Goal: Information Seeking & Learning: Learn about a topic

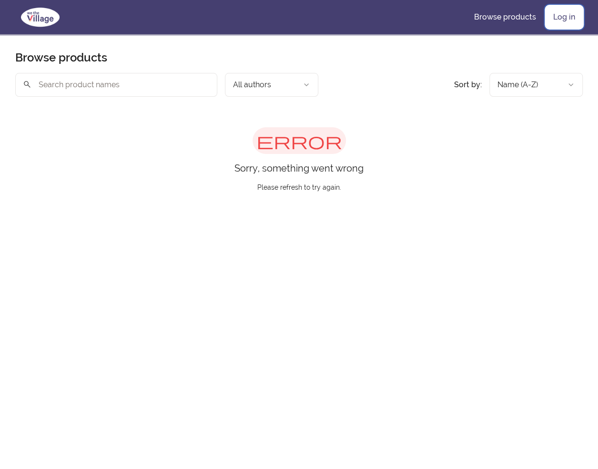
click at [554, 19] on link "Log in" at bounding box center [564, 17] width 37 height 23
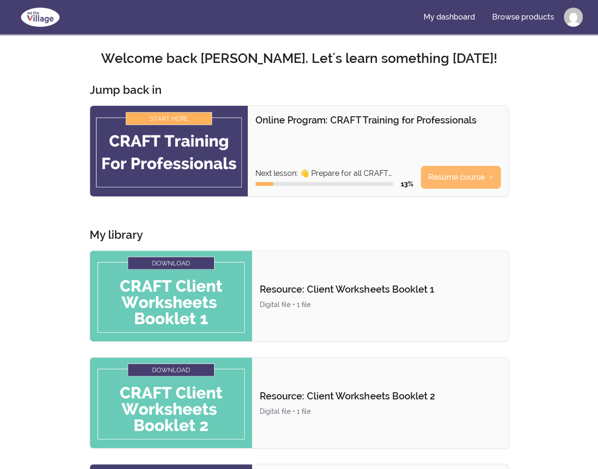
click at [443, 185] on link "Resume course" at bounding box center [461, 177] width 80 height 23
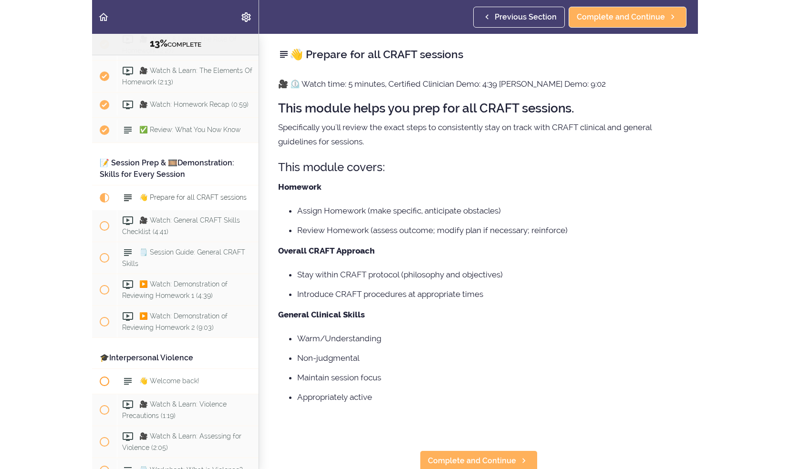
scroll to position [921, 0]
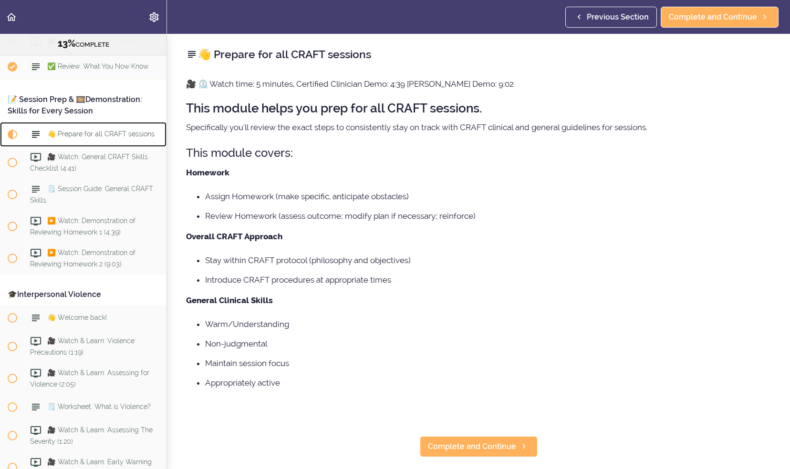
click at [114, 138] on span "👋 Prepare for all CRAFT sessions" at bounding box center [100, 135] width 107 height 8
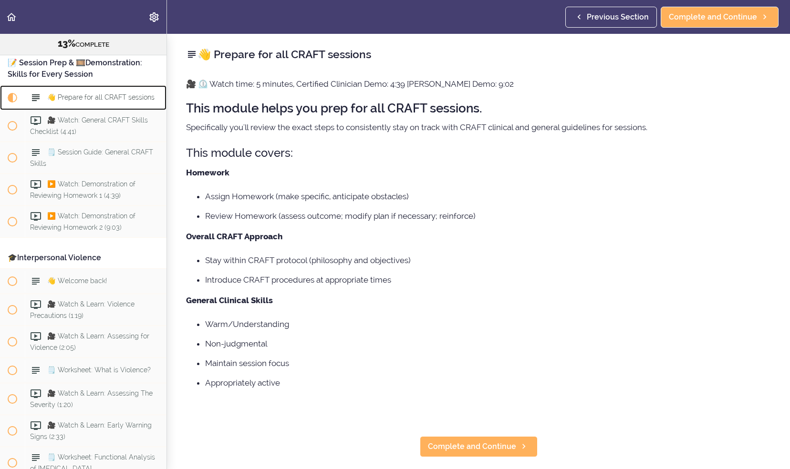
scroll to position [977, 0]
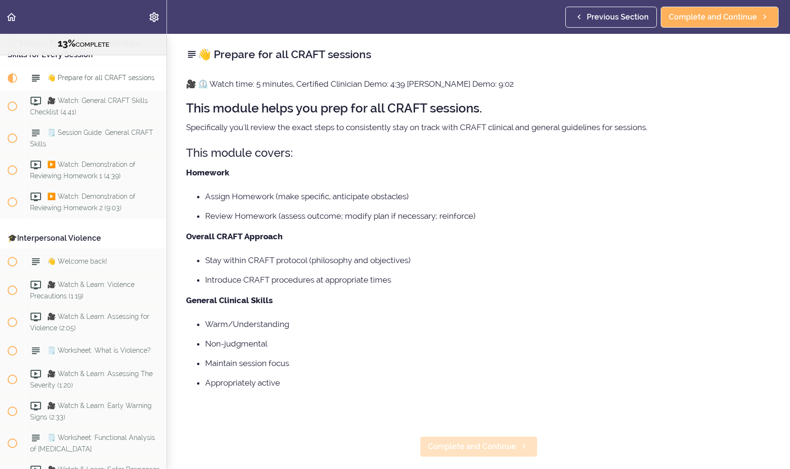
click at [450, 436] on div "👋 Prepare for all CRAFT sessions 🎥 ⏲️ Watch time: 5 minutes, Certified Clinicia…" at bounding box center [478, 251] width 623 height 435
click at [485, 449] on span "Complete and Continue" at bounding box center [472, 446] width 88 height 11
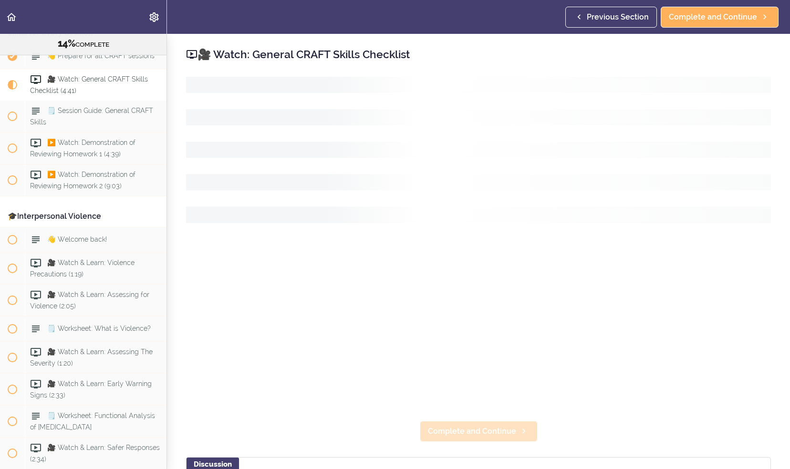
scroll to position [1003, 0]
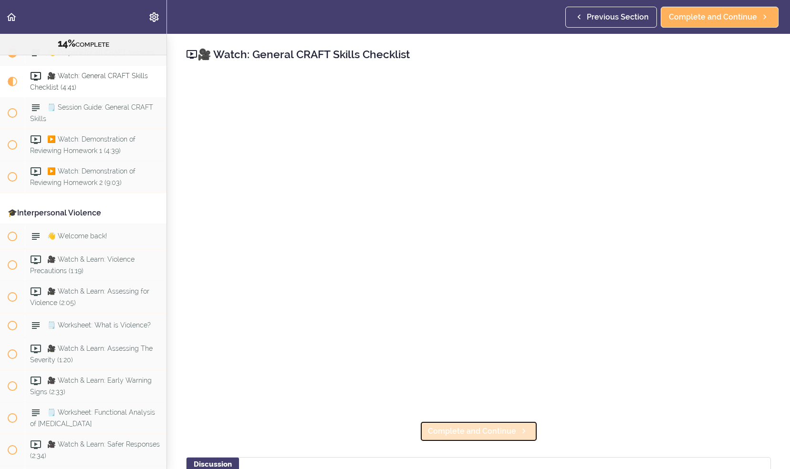
click at [495, 427] on span "Complete and Continue" at bounding box center [472, 431] width 88 height 11
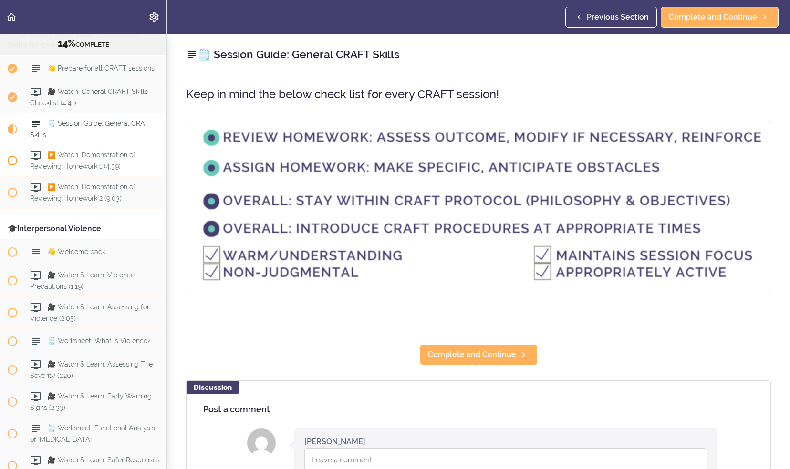
scroll to position [939, 0]
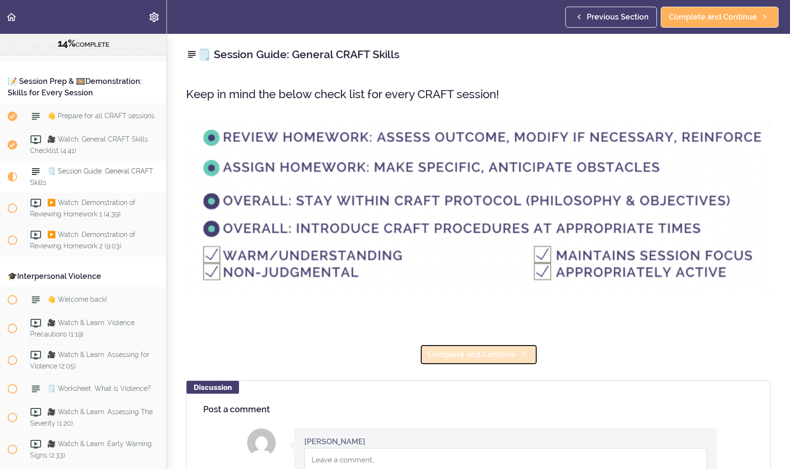
click at [512, 345] on link "Complete and Continue" at bounding box center [479, 354] width 118 height 21
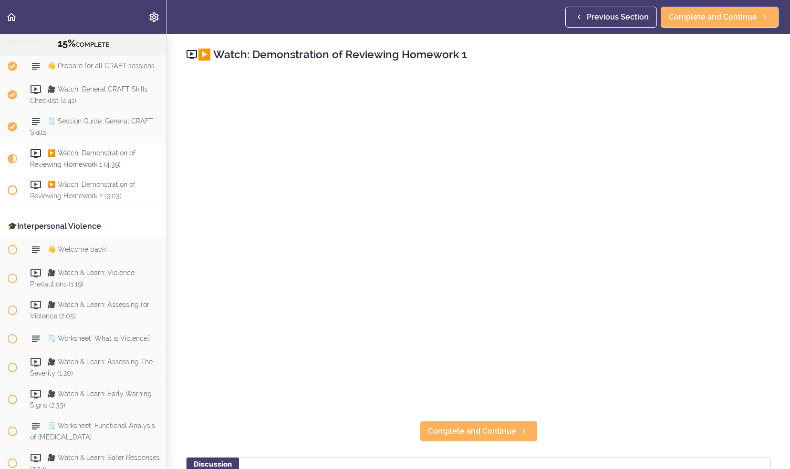
scroll to position [971, 0]
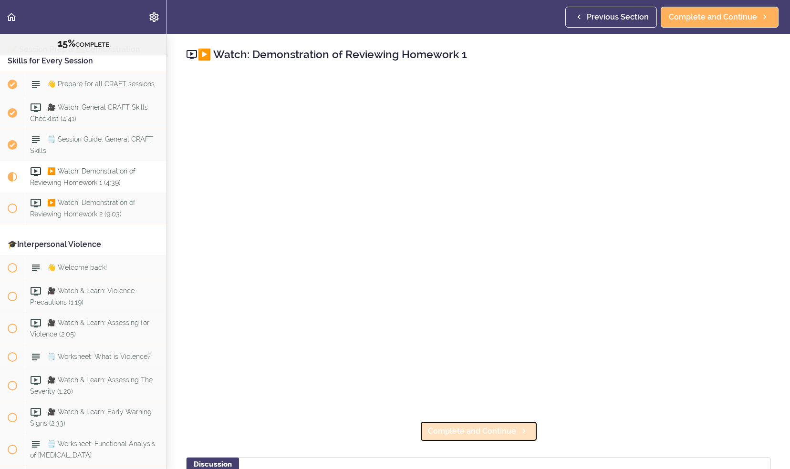
click at [478, 426] on span "Complete and Continue" at bounding box center [472, 431] width 88 height 11
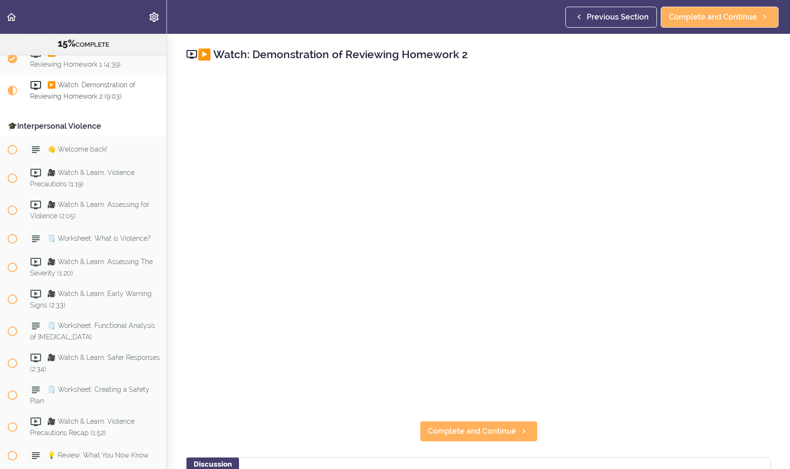
scroll to position [1098, 0]
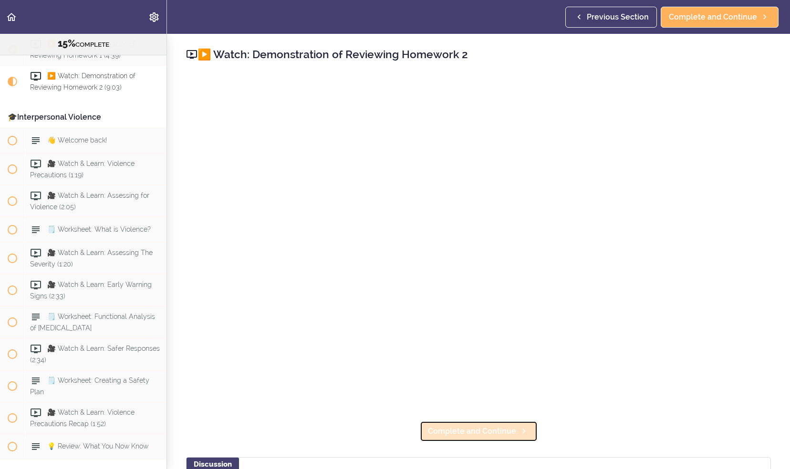
click at [460, 434] on link "Complete and Continue" at bounding box center [479, 431] width 118 height 21
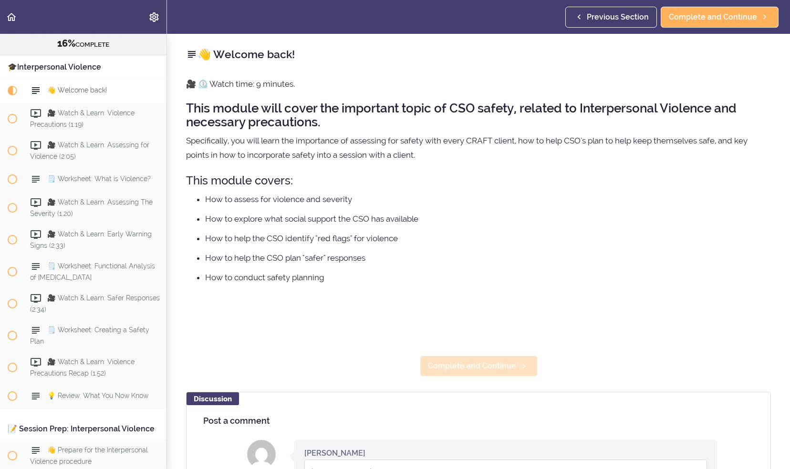
scroll to position [1161, 0]
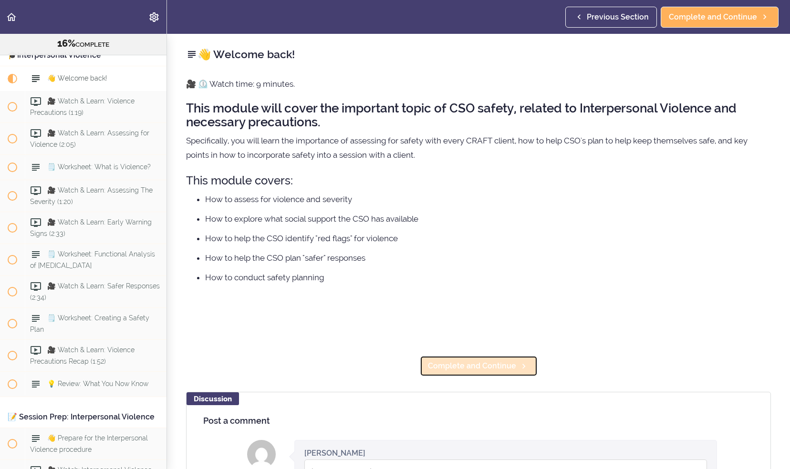
click at [441, 371] on span "Complete and Continue" at bounding box center [472, 365] width 88 height 11
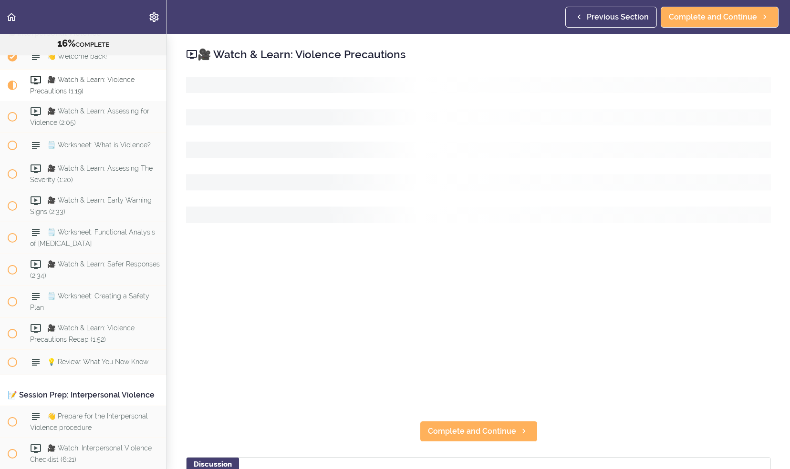
scroll to position [1186, 0]
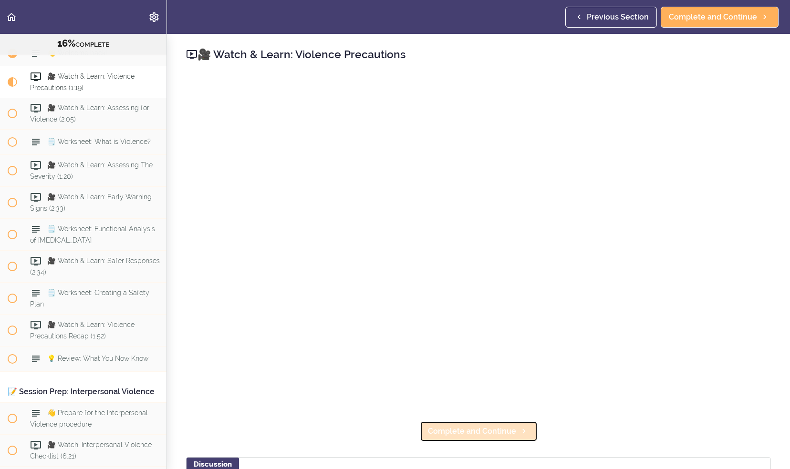
click at [508, 421] on link "Complete and Continue" at bounding box center [479, 431] width 118 height 21
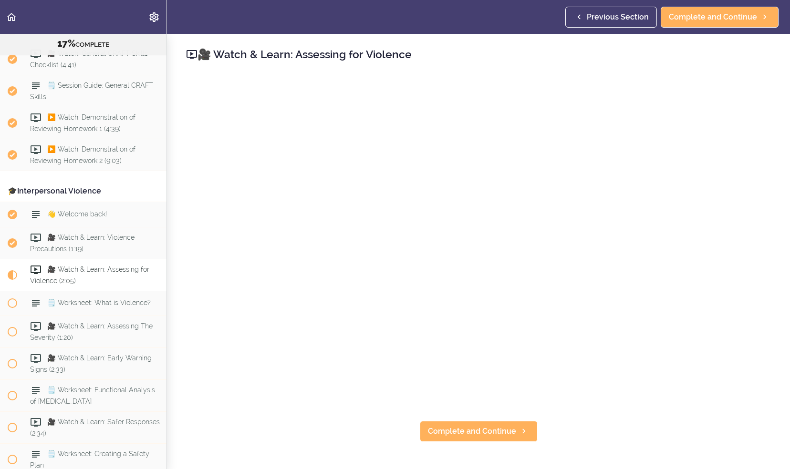
scroll to position [1026, 0]
click at [443, 431] on span "Complete and Continue" at bounding box center [472, 431] width 88 height 11
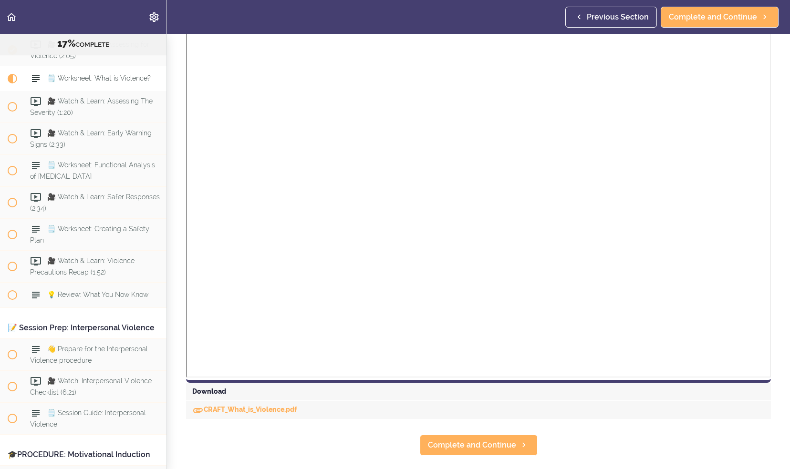
scroll to position [203, 0]
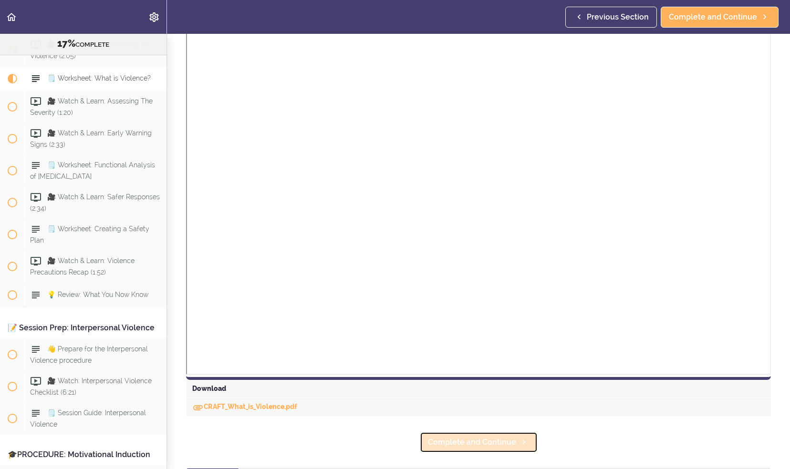
click at [506, 437] on span "Complete and Continue" at bounding box center [472, 442] width 88 height 11
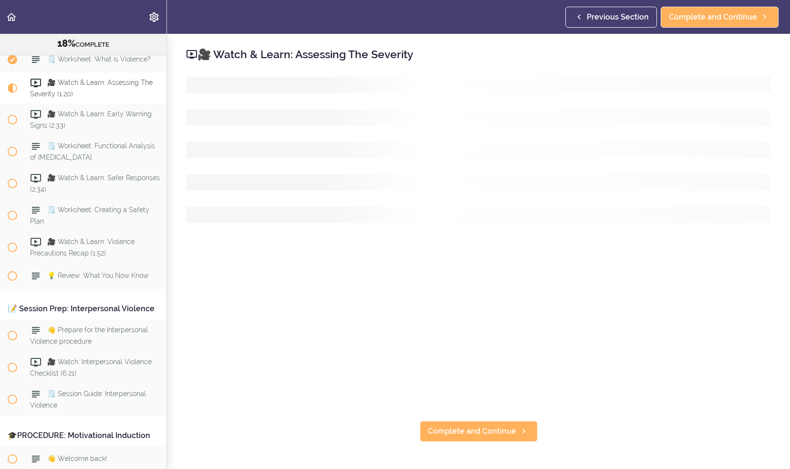
scroll to position [1275, 0]
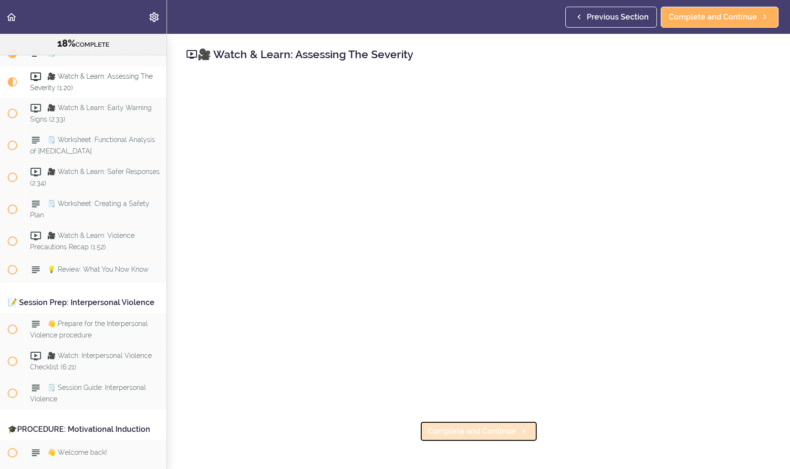
click at [486, 426] on span "Complete and Continue" at bounding box center [472, 431] width 88 height 11
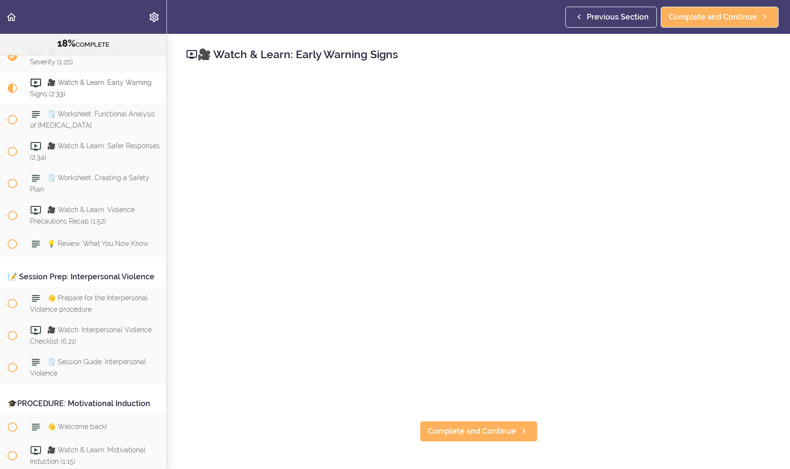
scroll to position [1307, 0]
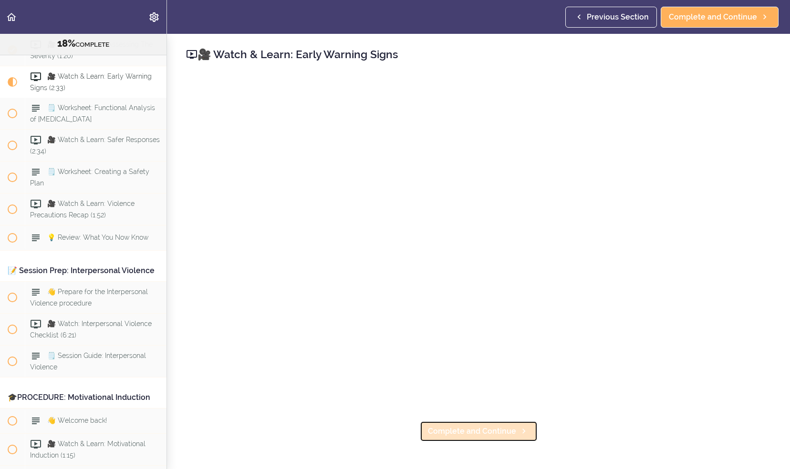
click at [518, 428] on icon at bounding box center [523, 431] width 11 height 10
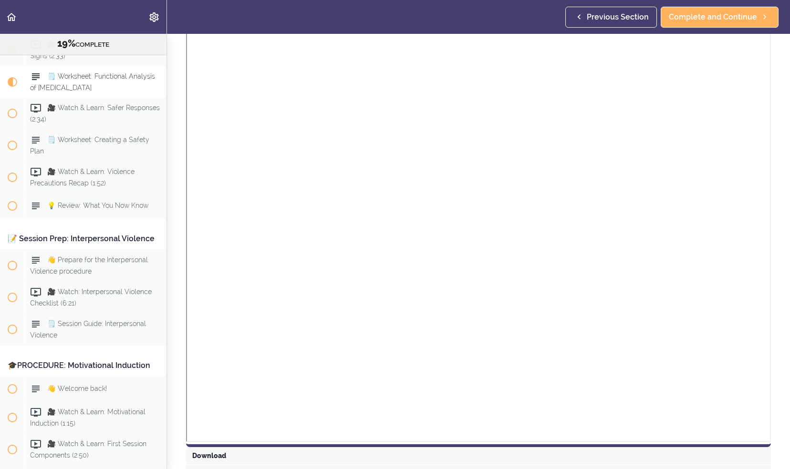
scroll to position [139, 0]
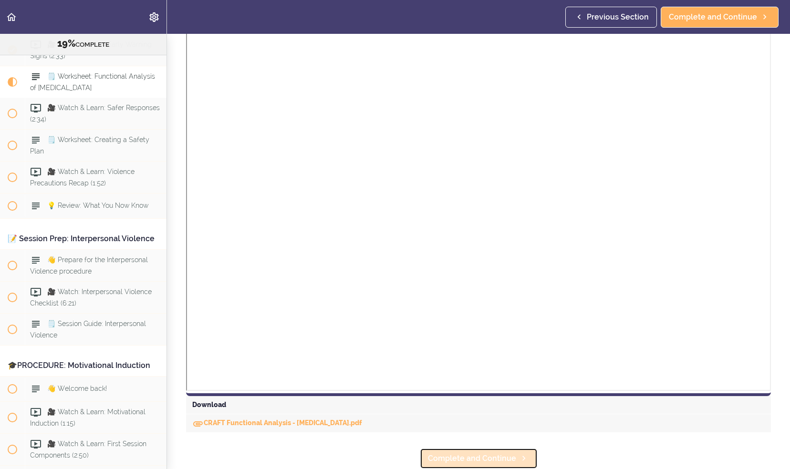
click at [506, 448] on link "Complete and Continue" at bounding box center [479, 458] width 118 height 21
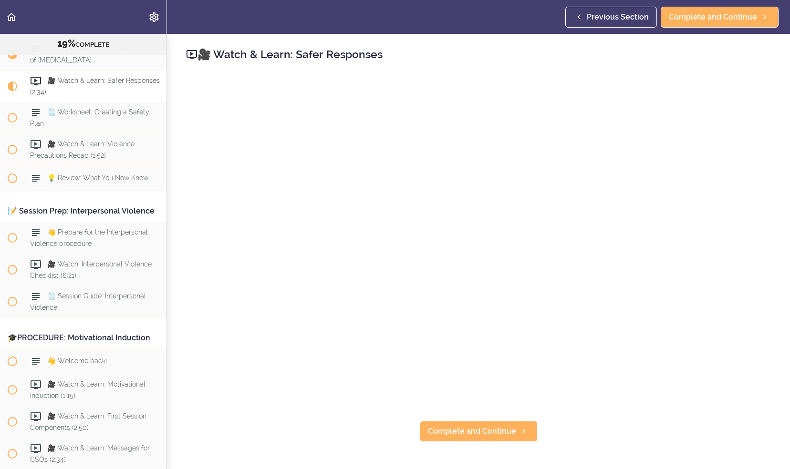
scroll to position [1371, 0]
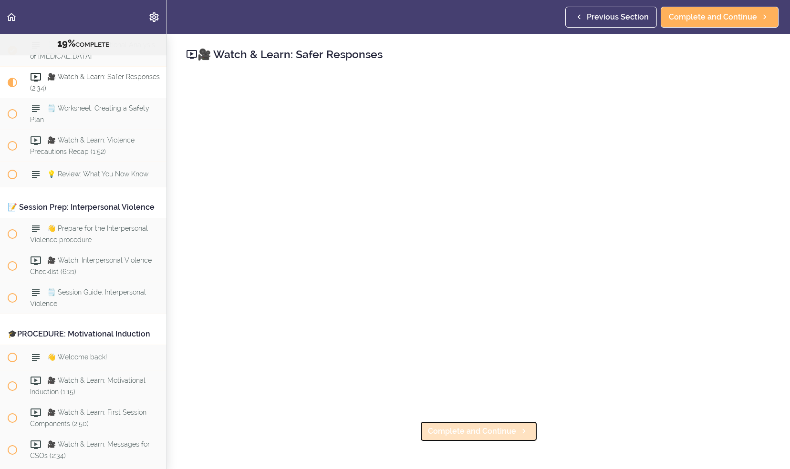
click at [442, 428] on span "Complete and Continue" at bounding box center [472, 431] width 88 height 11
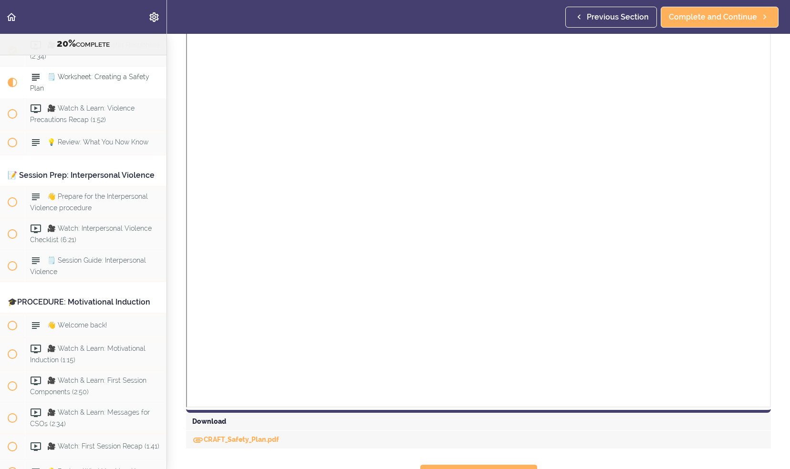
scroll to position [270, 0]
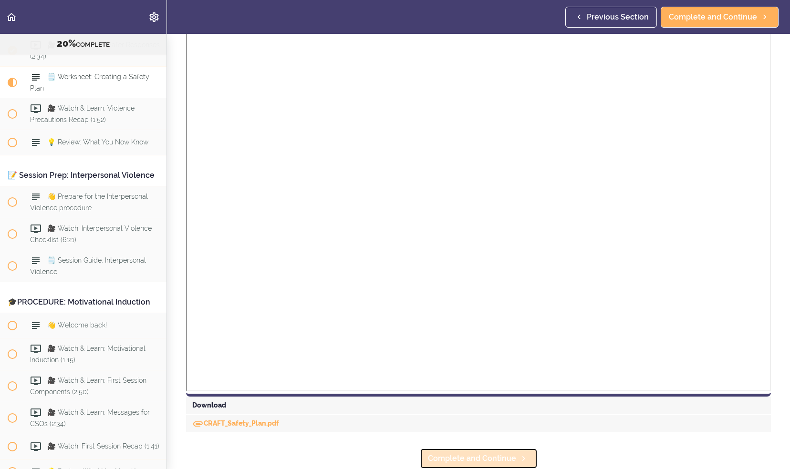
click at [445, 453] on span "Complete and Continue" at bounding box center [472, 458] width 88 height 11
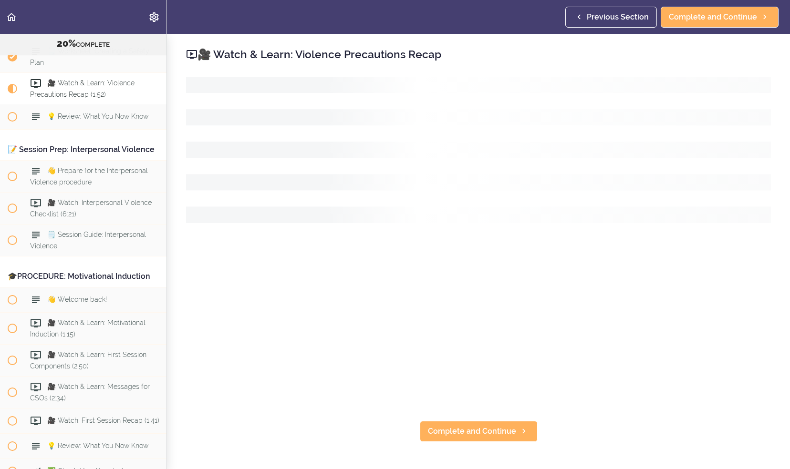
scroll to position [1435, 0]
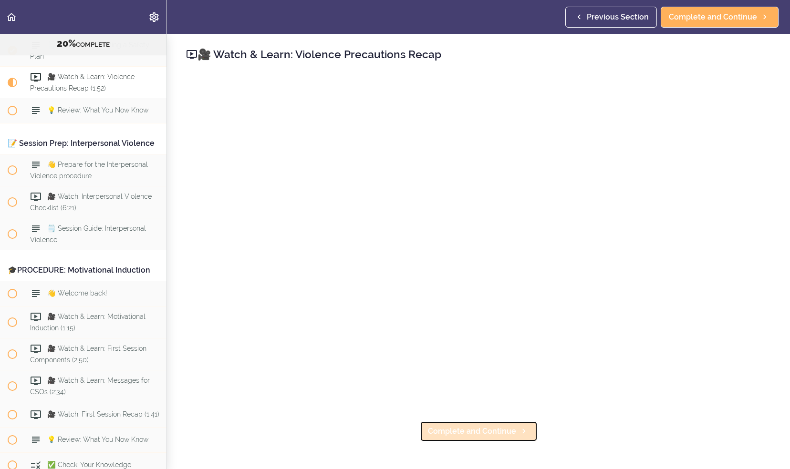
click at [477, 426] on span "Complete and Continue" at bounding box center [472, 431] width 88 height 11
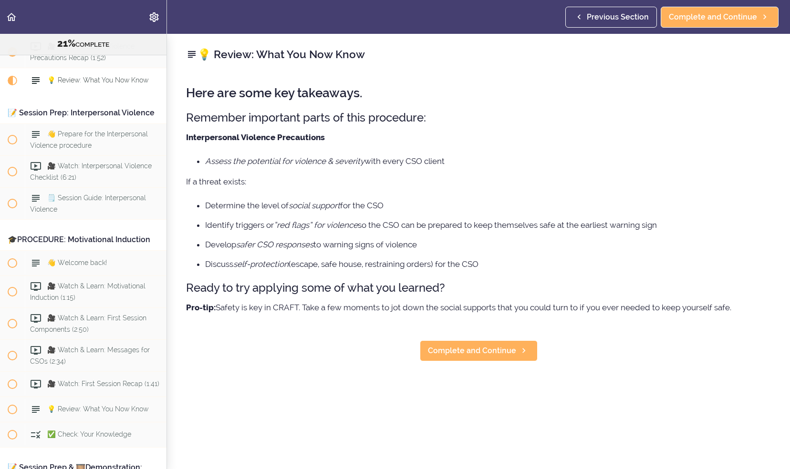
scroll to position [1467, 0]
